Goal: Obtain resource: Obtain resource

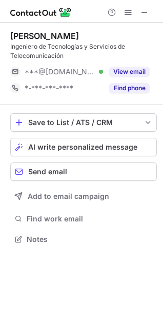
scroll to position [232, 163]
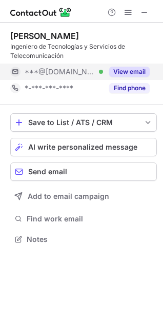
click at [139, 70] on button "View email" at bounding box center [129, 72] width 41 height 10
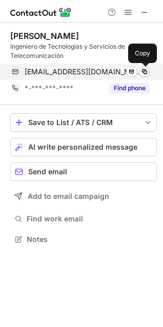
click at [145, 71] on span at bounding box center [145, 72] width 8 height 8
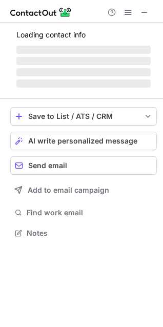
scroll to position [223, 163]
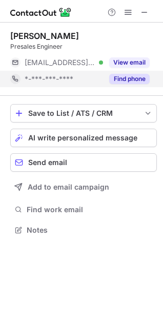
click at [125, 61] on button "View email" at bounding box center [129, 62] width 41 height 10
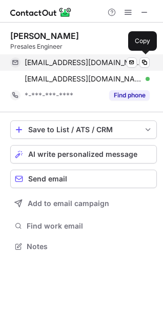
scroll to position [240, 163]
click at [142, 58] on span at bounding box center [145, 62] width 8 height 8
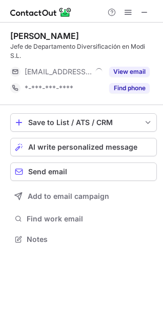
scroll to position [232, 163]
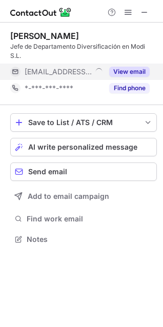
click at [123, 70] on button "View email" at bounding box center [129, 72] width 41 height 10
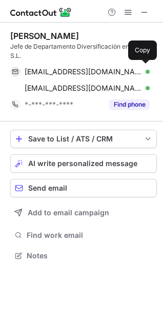
scroll to position [249, 163]
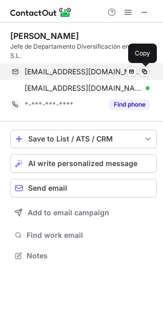
click at [145, 71] on span at bounding box center [145, 72] width 8 height 8
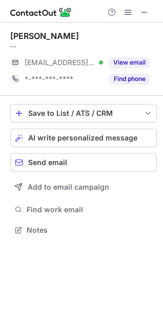
scroll to position [223, 163]
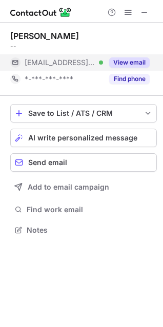
click at [119, 62] on button "View email" at bounding box center [129, 62] width 41 height 10
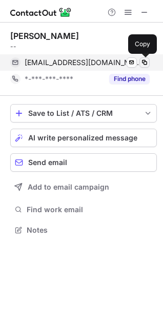
click at [144, 63] on span at bounding box center [145, 62] width 8 height 8
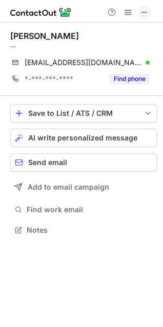
click at [144, 10] on span at bounding box center [145, 12] width 8 height 8
